Goal: Information Seeking & Learning: Understand process/instructions

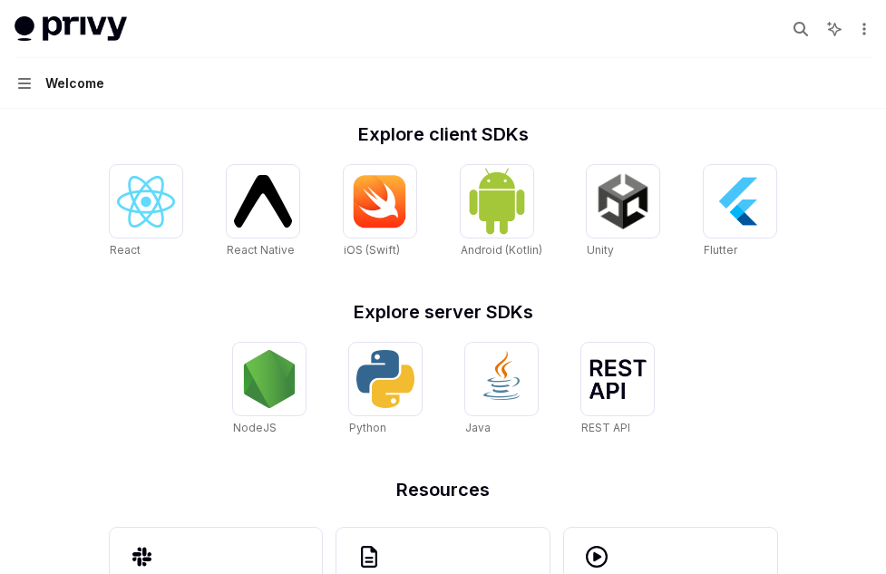
scroll to position [712, 0]
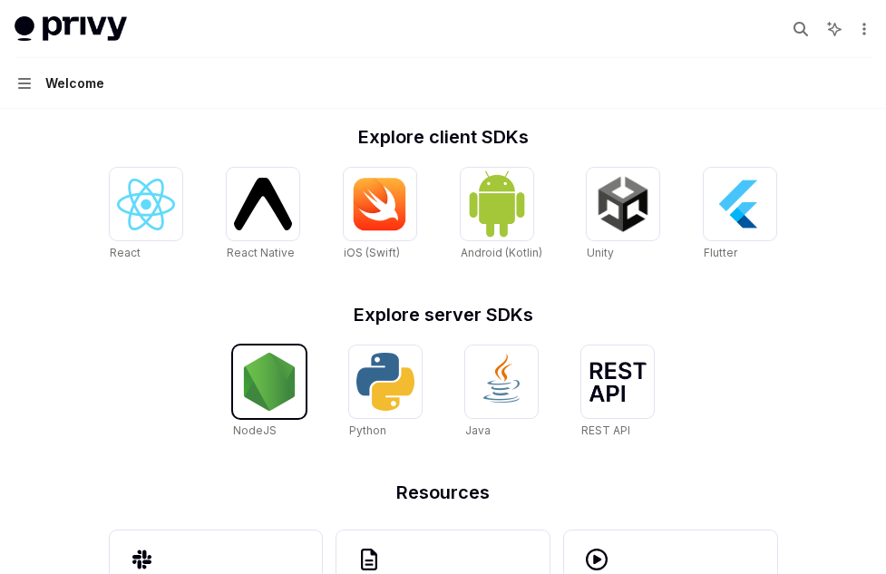
click at [272, 379] on img at bounding box center [269, 382] width 58 height 58
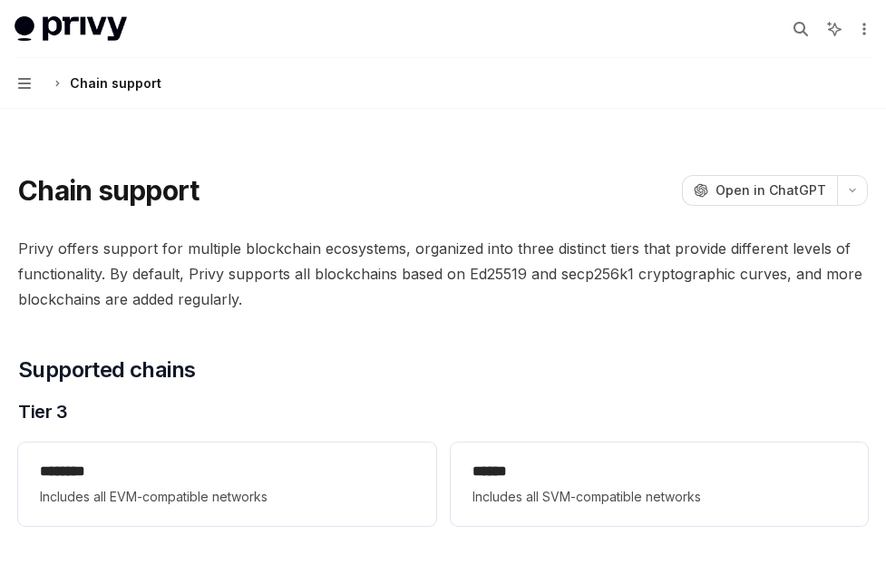
click at [31, 83] on button "Navigation Chain support" at bounding box center [443, 83] width 886 height 51
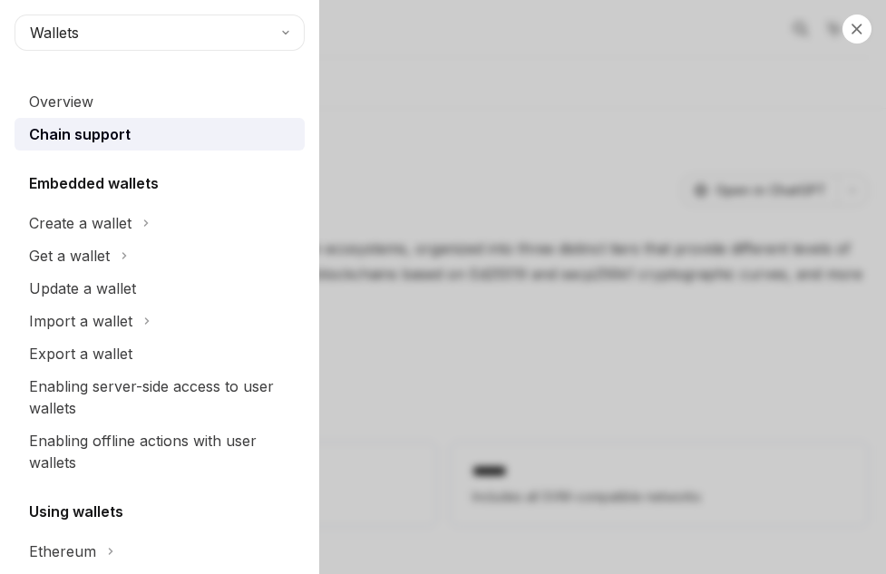
click at [461, 238] on div "Close navigation Wallets Overview Chain support Embedded wallets Create a walle…" at bounding box center [443, 287] width 886 height 574
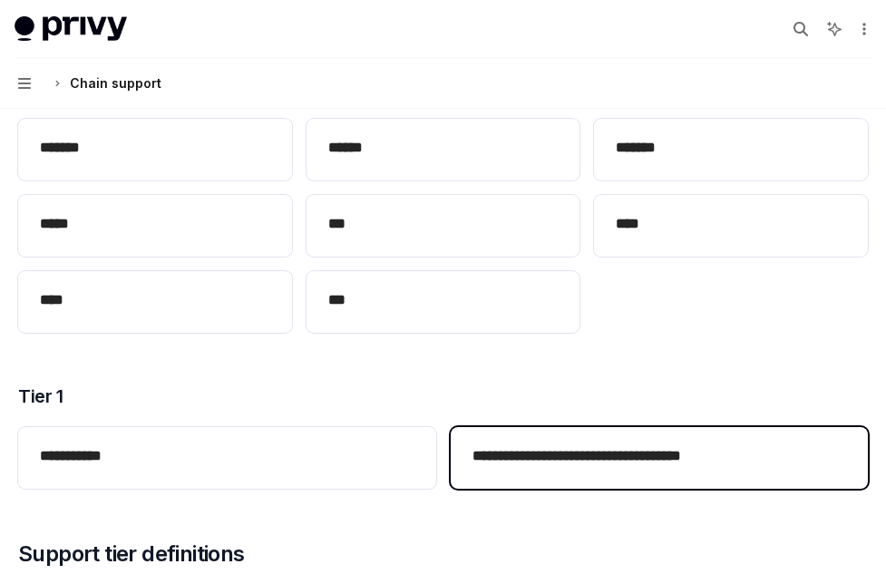
scroll to position [483, 0]
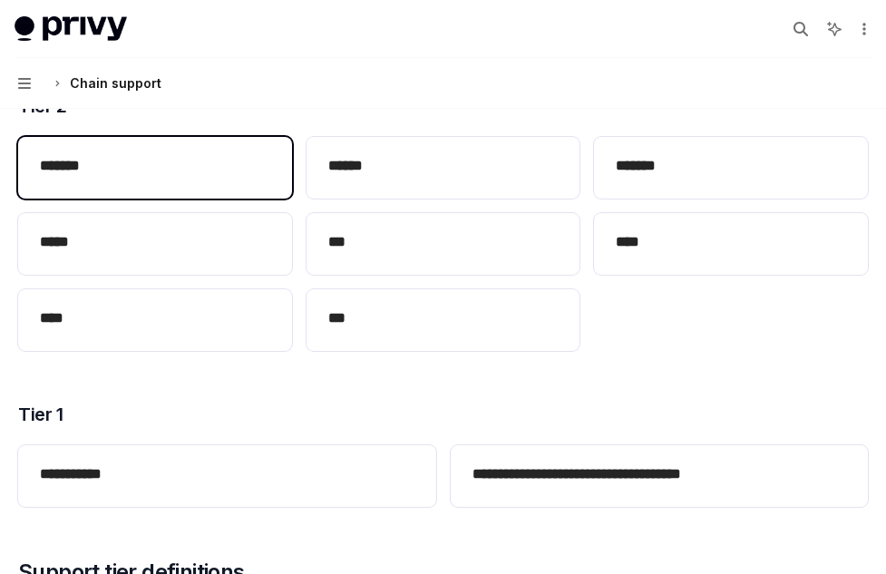
click at [228, 172] on h2 "*******" at bounding box center [155, 166] width 230 height 22
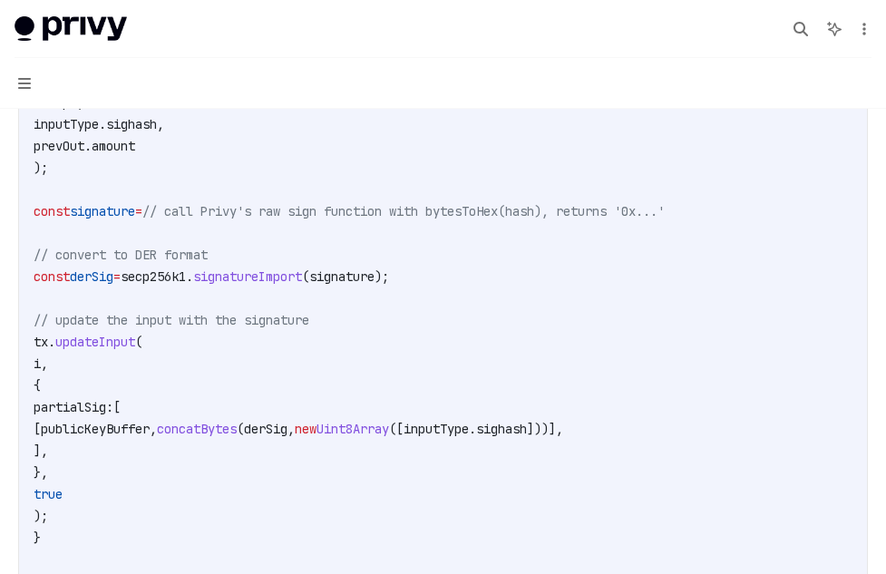
scroll to position [1617, 0]
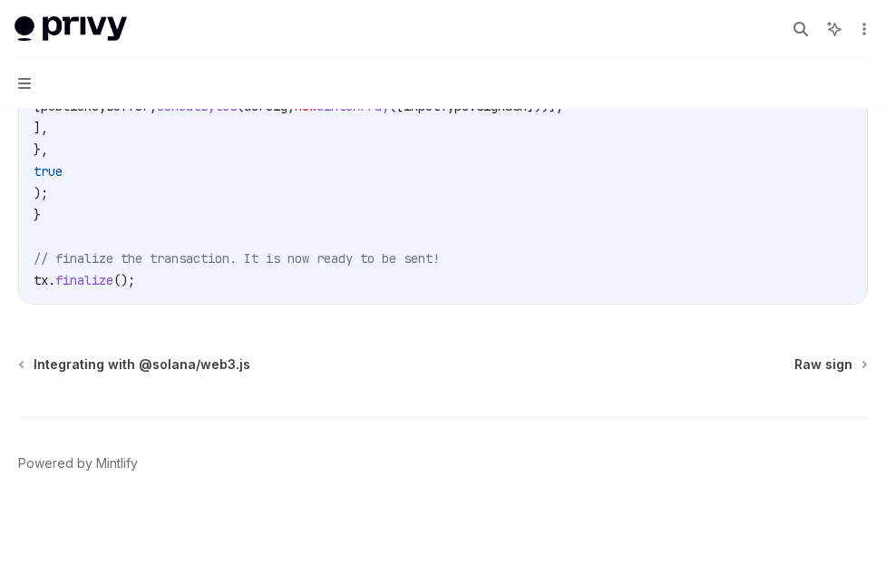
type textarea "*"
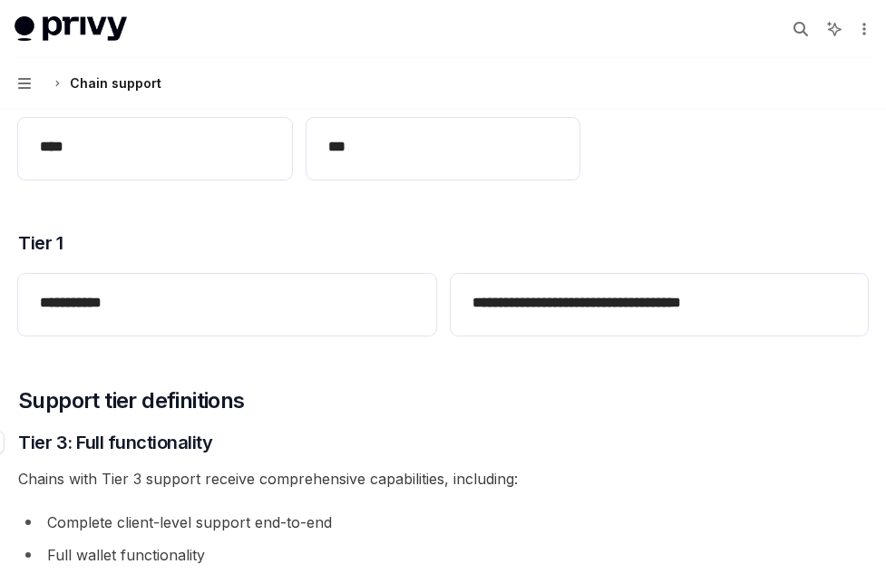
scroll to position [648, 0]
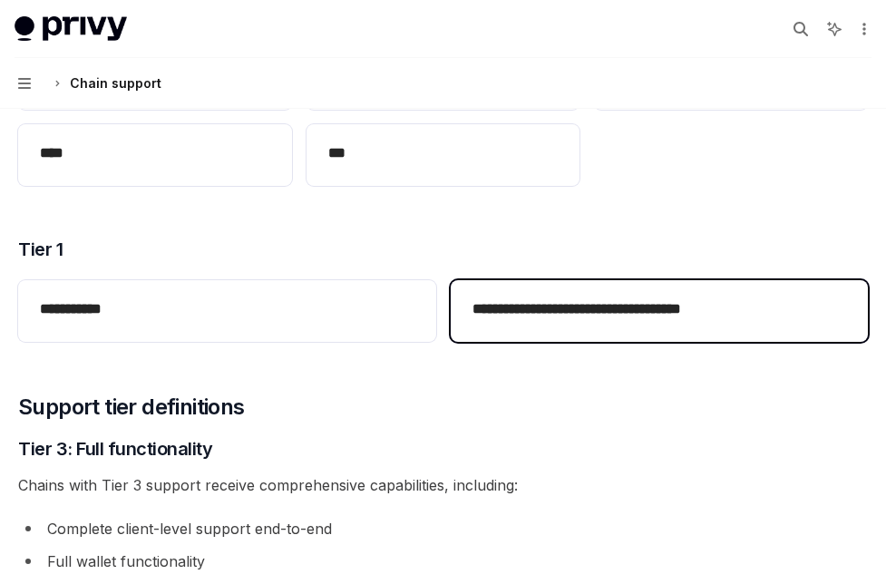
click at [528, 309] on h2 "**********" at bounding box center [659, 309] width 374 height 22
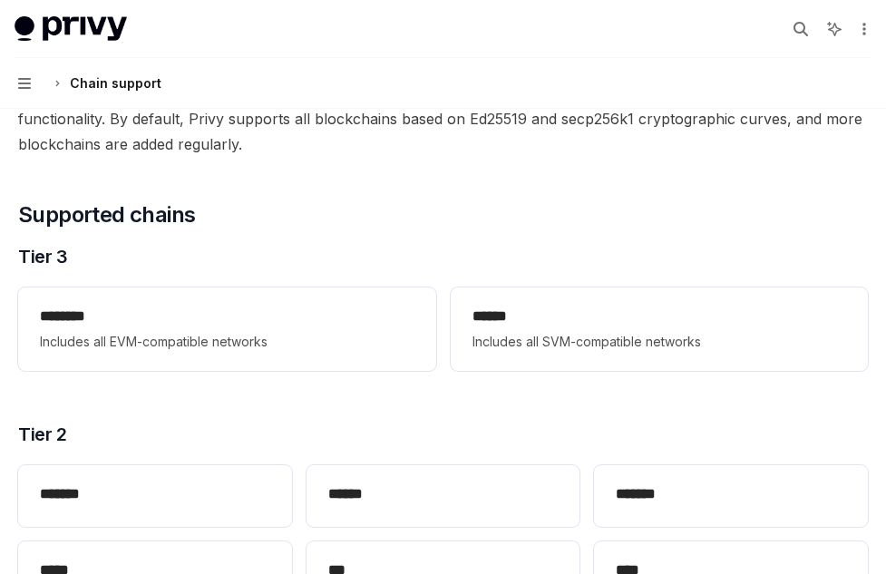
scroll to position [0, 0]
